Goal: Entertainment & Leisure: Consume media (video, audio)

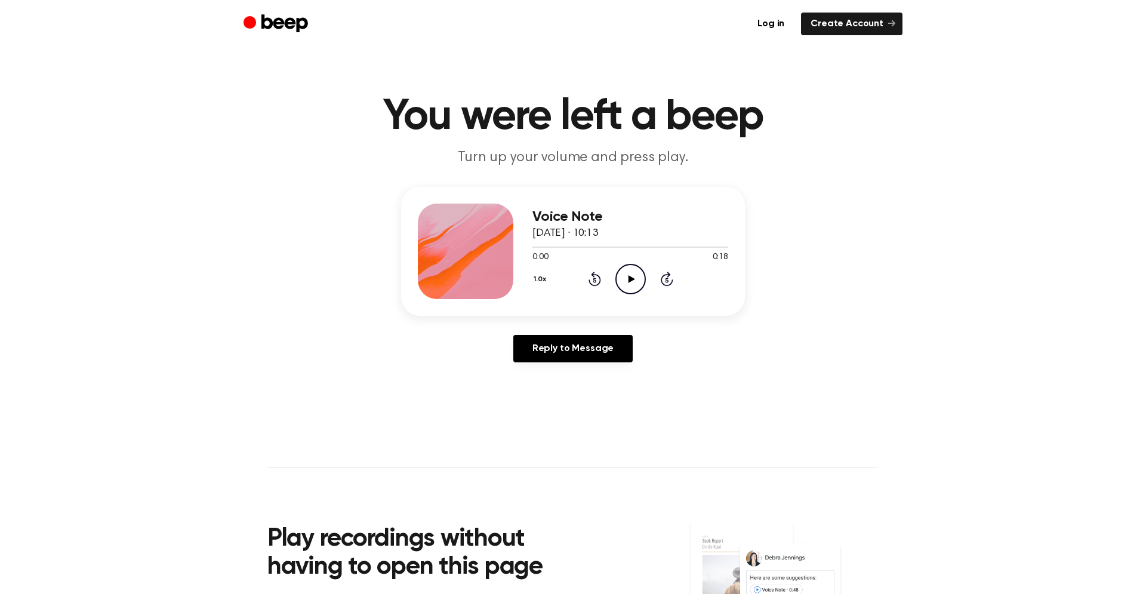
click at [624, 276] on icon "Play Audio" at bounding box center [630, 279] width 30 height 30
click at [596, 277] on icon "Rewind 5 seconds" at bounding box center [594, 279] width 13 height 16
click at [593, 277] on icon "Rewind 5 seconds" at bounding box center [594, 279] width 13 height 16
click at [626, 276] on icon "Pause Audio" at bounding box center [630, 279] width 30 height 30
click at [624, 281] on icon "Play Audio" at bounding box center [630, 279] width 30 height 30
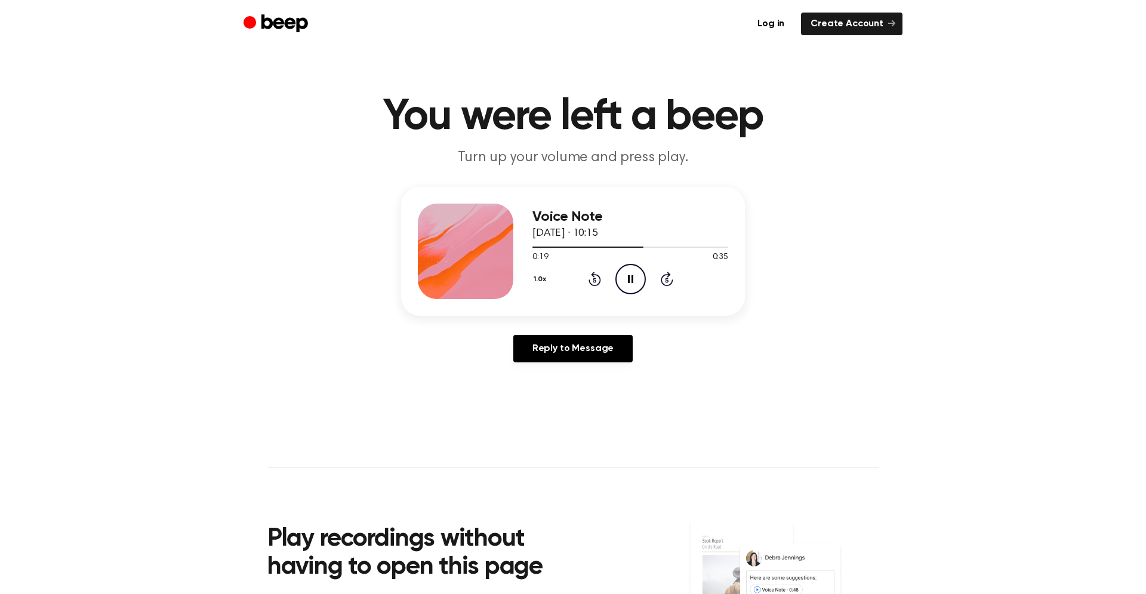
click at [628, 280] on icon at bounding box center [630, 279] width 5 height 8
click at [593, 276] on icon at bounding box center [594, 279] width 13 height 14
click at [629, 272] on icon "Play Audio" at bounding box center [630, 279] width 30 height 30
click at [629, 276] on icon at bounding box center [630, 279] width 5 height 8
click at [590, 277] on icon "Rewind 5 seconds" at bounding box center [594, 279] width 13 height 16
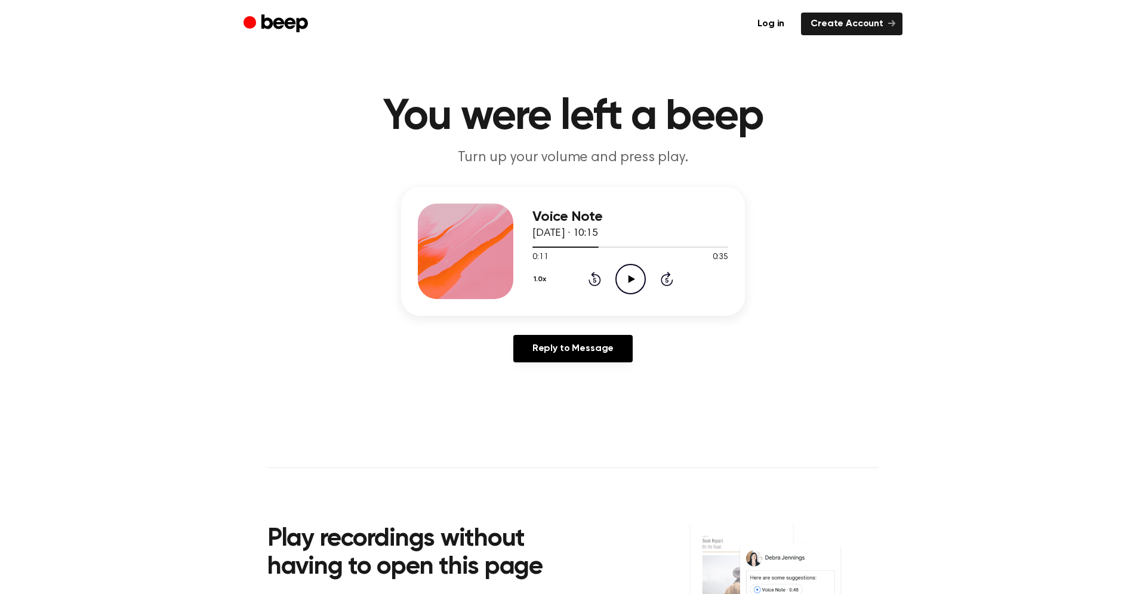
click at [631, 268] on icon "Play Audio" at bounding box center [630, 279] width 30 height 30
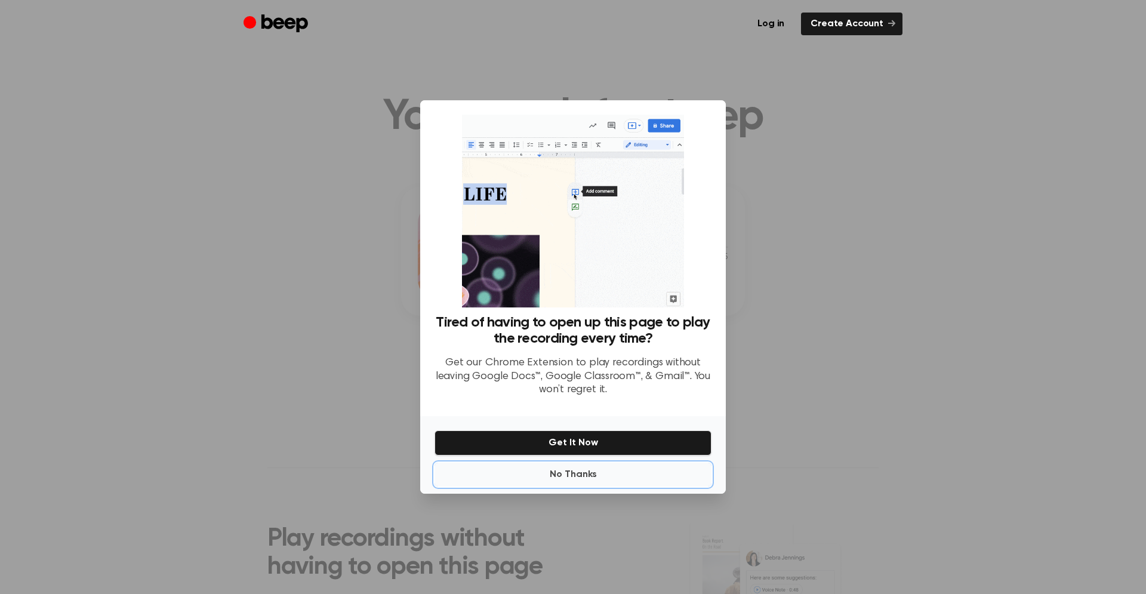
click at [581, 472] on button "No Thanks" at bounding box center [572, 474] width 277 height 24
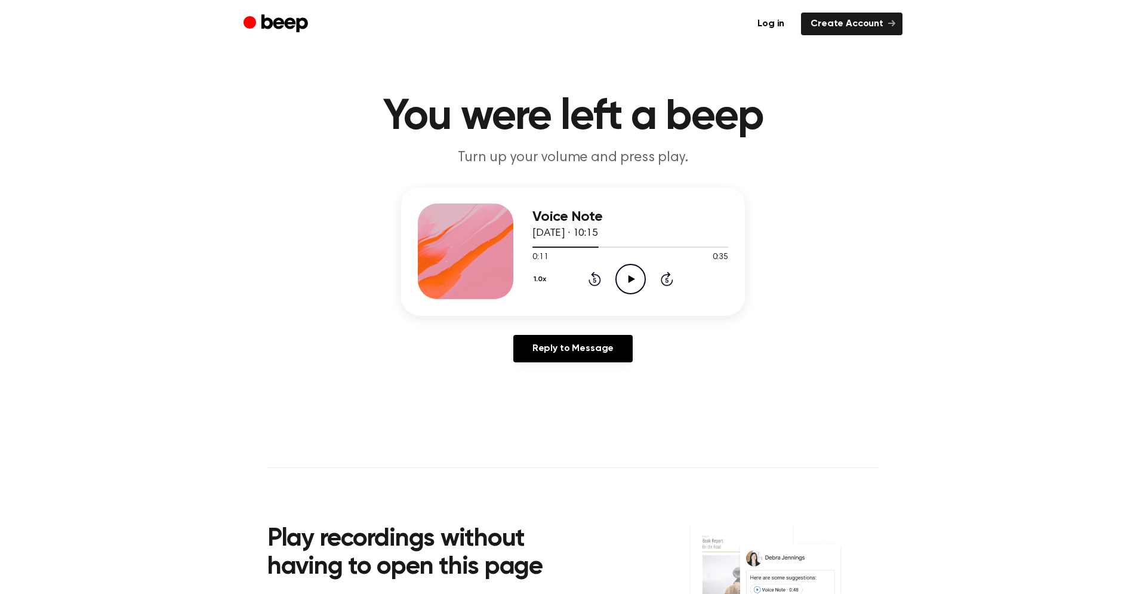
click at [624, 288] on icon "Play Audio" at bounding box center [630, 279] width 30 height 30
click at [631, 279] on icon at bounding box center [630, 279] width 5 height 8
click at [633, 272] on icon "Play Audio" at bounding box center [630, 279] width 30 height 30
drag, startPoint x: 704, startPoint y: 246, endPoint x: 660, endPoint y: 246, distance: 43.6
click at [660, 246] on div at bounding box center [630, 247] width 196 height 10
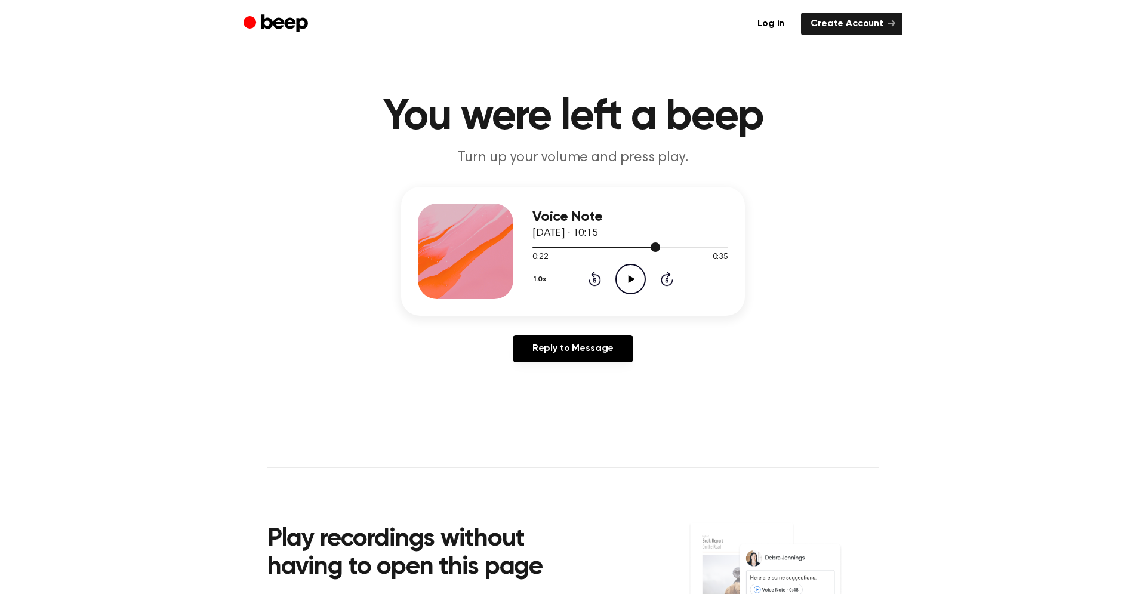
click at [656, 245] on span at bounding box center [655, 247] width 10 height 10
click at [638, 273] on icon "Play Audio" at bounding box center [630, 279] width 30 height 30
click at [626, 272] on icon "Play Audio" at bounding box center [630, 279] width 30 height 30
click at [634, 288] on icon "Pause Audio" at bounding box center [630, 279] width 30 height 30
click at [634, 288] on icon "Play Audio" at bounding box center [630, 279] width 30 height 30
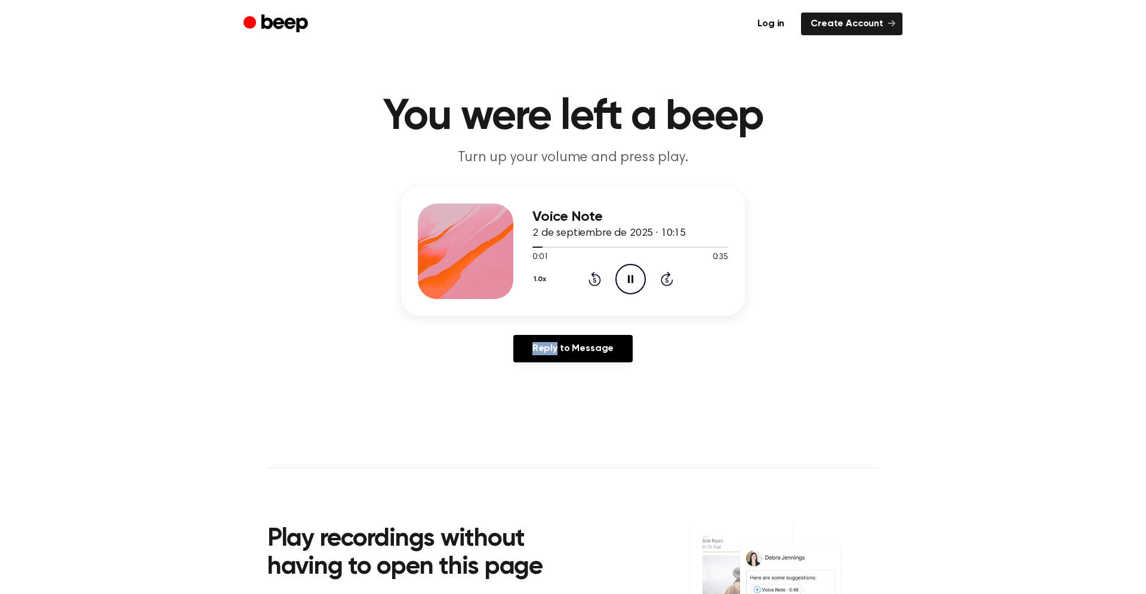
click at [918, 300] on div "Voice Note 2 de septiembre de 2025 · 10:15 0:01 0:35 Your browser does not supp…" at bounding box center [572, 279] width 1117 height 185
click at [626, 274] on icon "Pause Audio" at bounding box center [630, 279] width 30 height 30
click at [631, 283] on icon "Play Audio" at bounding box center [630, 279] width 30 height 30
